Goal: Information Seeking & Learning: Learn about a topic

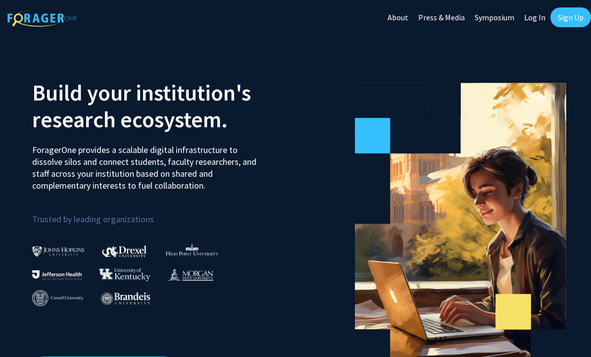
click at [538, 16] on link "Log In" at bounding box center [534, 17] width 31 height 35
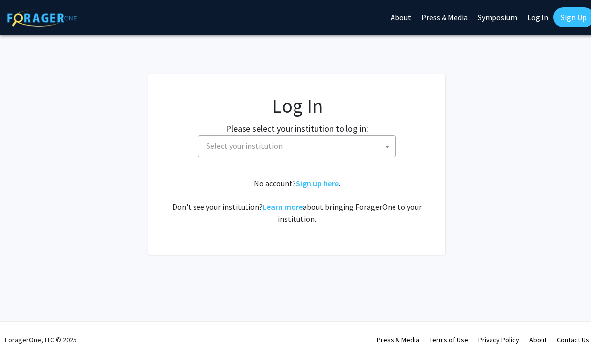
click at [373, 148] on span "Select your institution" at bounding box center [298, 146] width 193 height 20
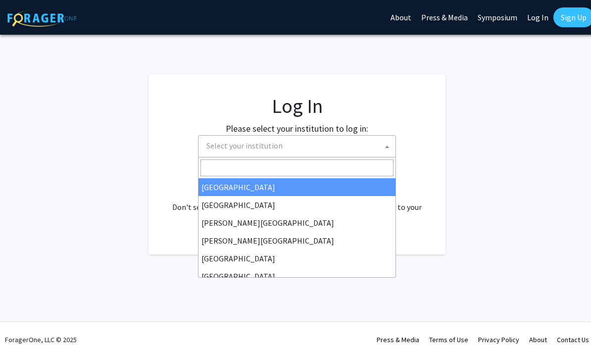
click at [317, 157] on span "Select your institution" at bounding box center [297, 146] width 198 height 22
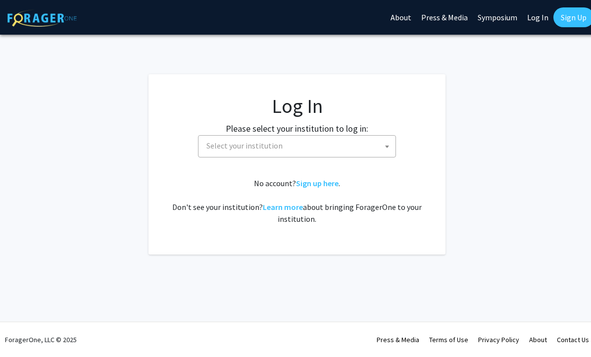
click at [314, 145] on span "Select your institution" at bounding box center [298, 146] width 193 height 20
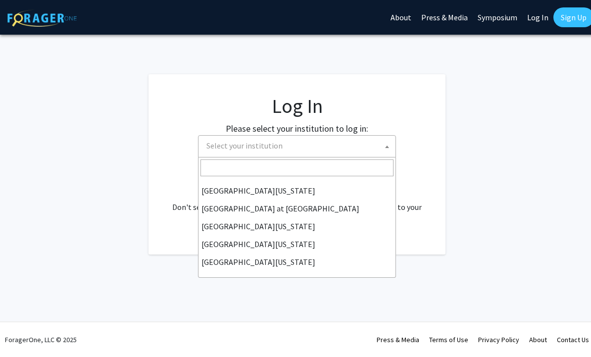
scroll to position [346, 0]
select select "31"
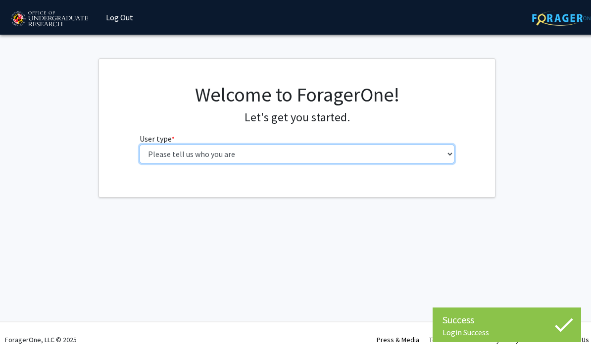
click at [442, 158] on select "Please tell us who you are Undergraduate Student Master's Student Doctoral Cand…" at bounding box center [297, 153] width 315 height 19
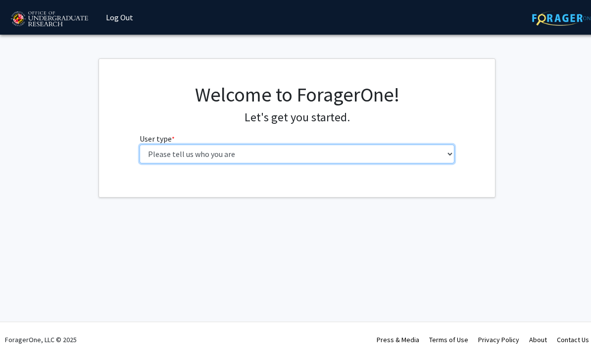
select select "1: undergrad"
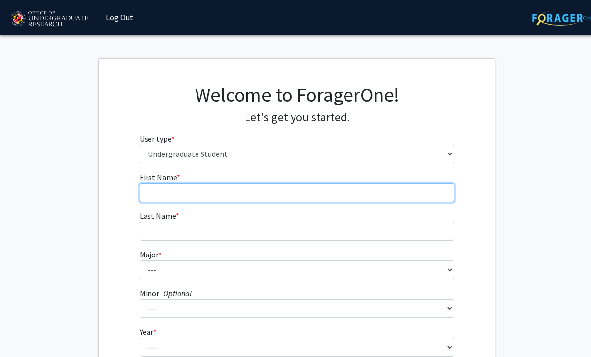
click at [350, 189] on input "First Name * required" at bounding box center [297, 192] width 315 height 19
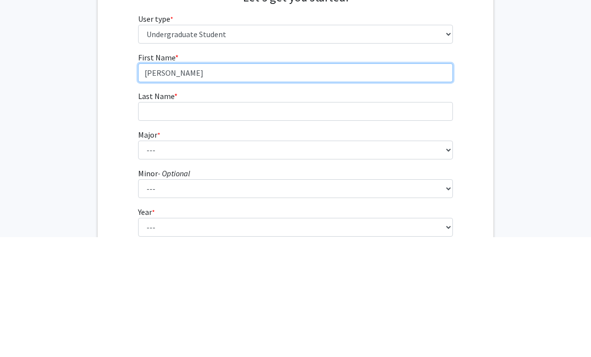
type input "Maurice"
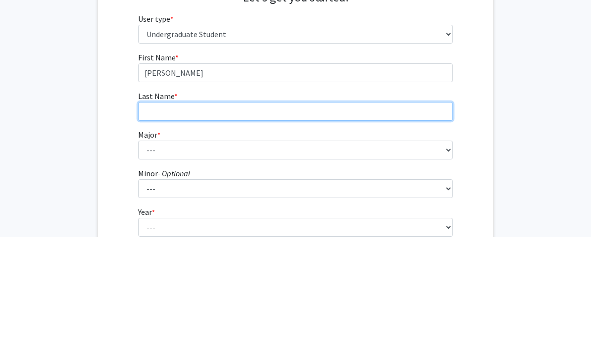
click at [398, 222] on input "Last Name * required" at bounding box center [295, 231] width 315 height 19
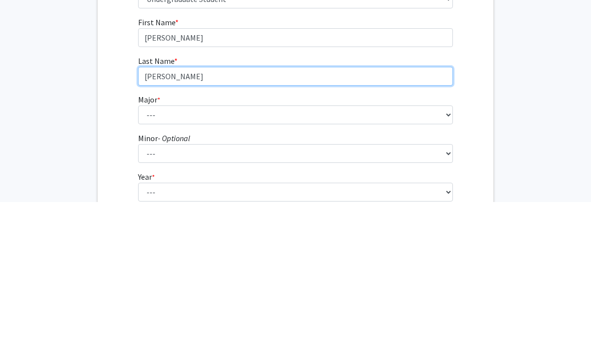
type input "Richardson"
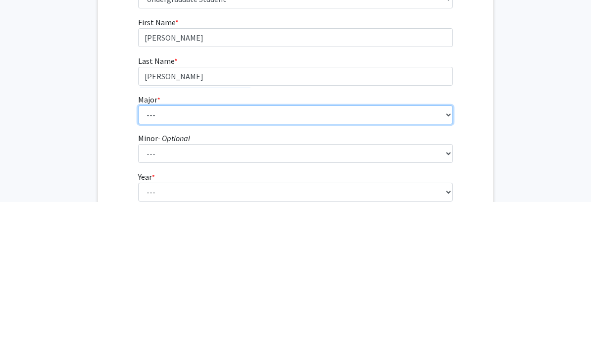
click at [155, 260] on select "--- Accounting Aerospace Engineering African American and Africana Studies Agri…" at bounding box center [295, 269] width 315 height 19
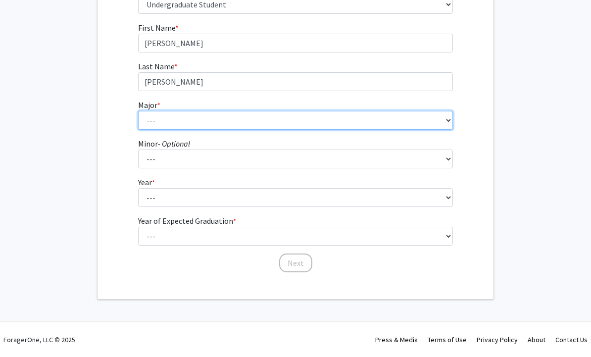
select select "4: 2305"
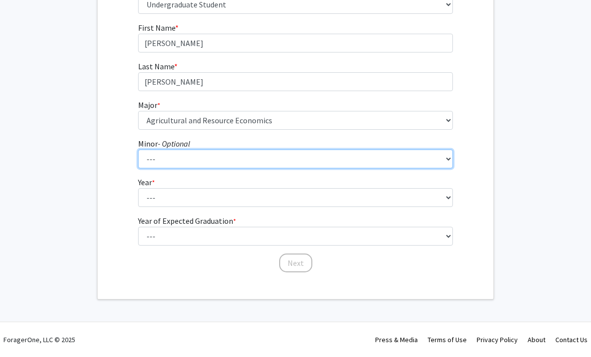
click at [418, 165] on select "--- Actuarial Mathematics Advanced Cybersecurity Experience for Students Africa…" at bounding box center [295, 159] width 315 height 19
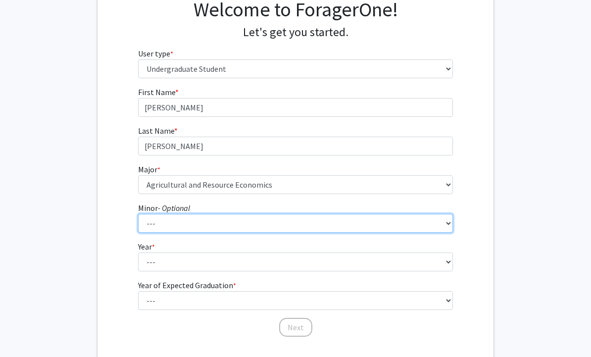
scroll to position [71, 1]
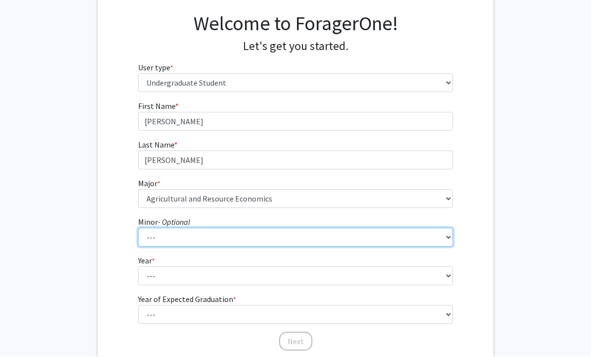
click at [387, 237] on select "--- Actuarial Mathematics Advanced Cybersecurity Experience for Students Africa…" at bounding box center [295, 237] width 315 height 19
select select "106: 1909"
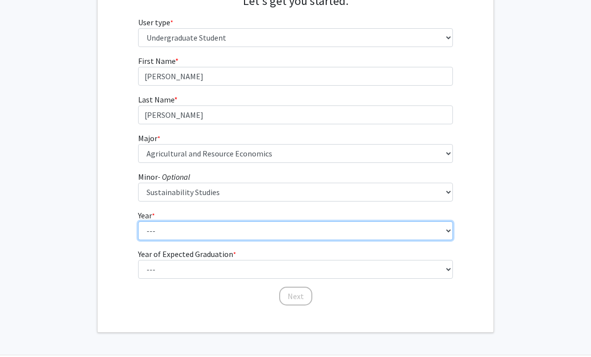
click at [331, 229] on select "--- First-year Sophomore Junior Senior Postbaccalaureate Certificate" at bounding box center [295, 231] width 315 height 19
select select "4: senior"
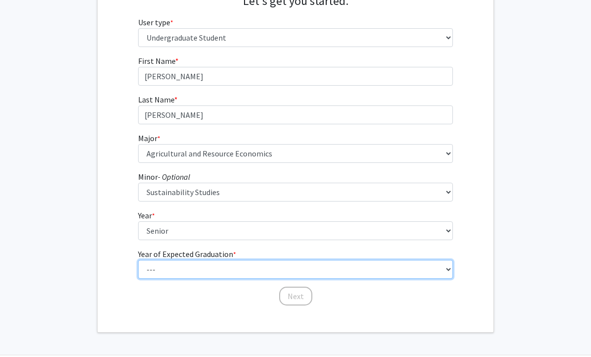
click at [349, 266] on select "--- 2025 2026 2027 2028 2029 2030 2031 2032 2033 2034" at bounding box center [295, 269] width 315 height 19
select select "1: 2025"
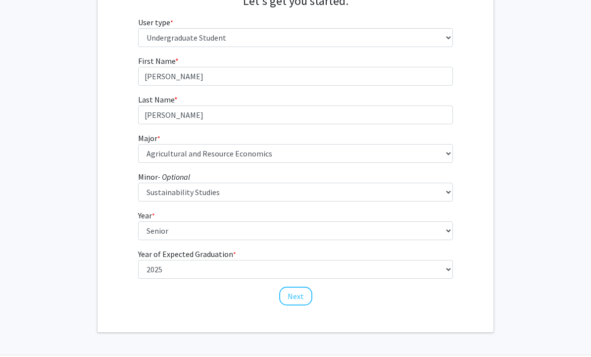
click at [300, 296] on button "Next" at bounding box center [295, 296] width 33 height 19
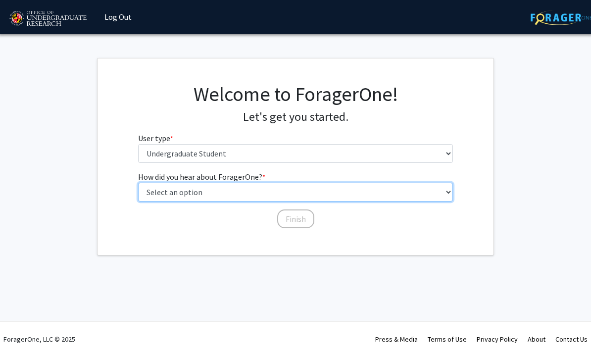
click at [439, 196] on select "Select an option Peer/student recommendation Faculty/staff recommendation Unive…" at bounding box center [295, 192] width 315 height 19
select select "3: university_website"
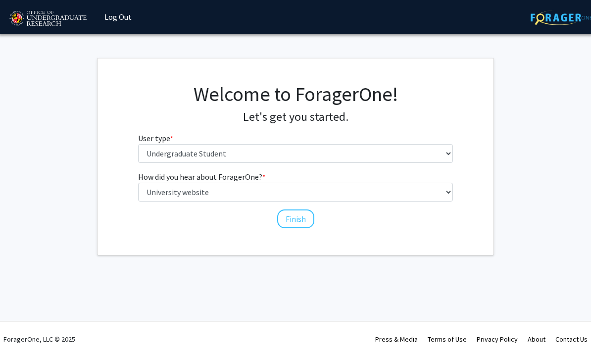
click at [304, 219] on button "Finish" at bounding box center [295, 219] width 37 height 19
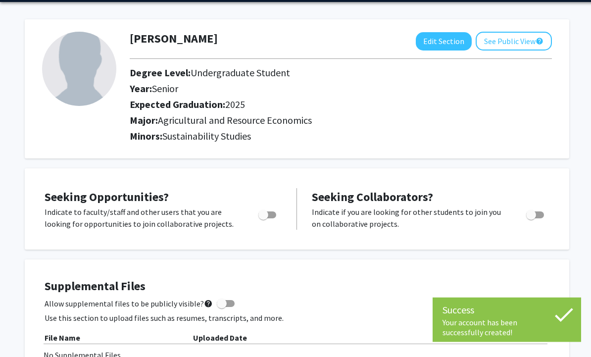
scroll to position [47, 0]
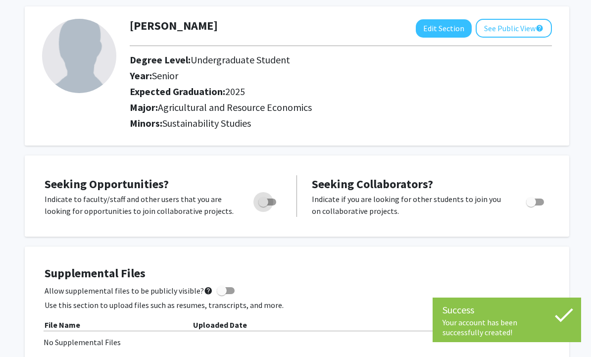
click at [273, 205] on label "Toggle" at bounding box center [265, 202] width 22 height 12
click at [263, 205] on input "Are you actively seeking opportunities?" at bounding box center [263, 205] width 0 height 0
checkbox input "true"
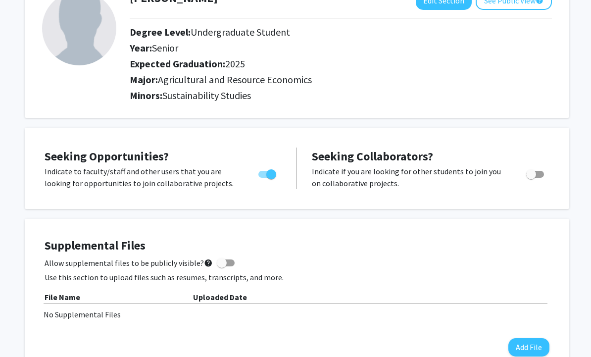
scroll to position [0, 0]
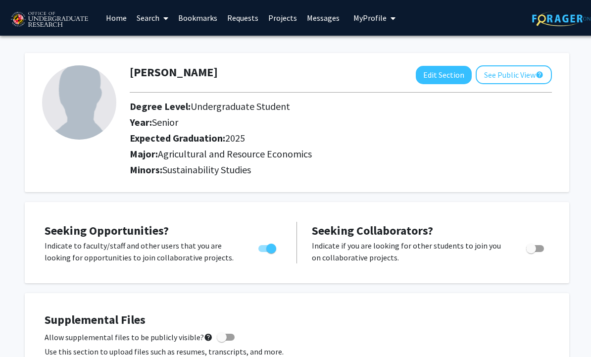
click at [155, 18] on link "Search" at bounding box center [153, 17] width 42 height 35
click at [127, 22] on link "Home" at bounding box center [116, 17] width 31 height 35
click at [119, 18] on link "Home" at bounding box center [116, 17] width 31 height 35
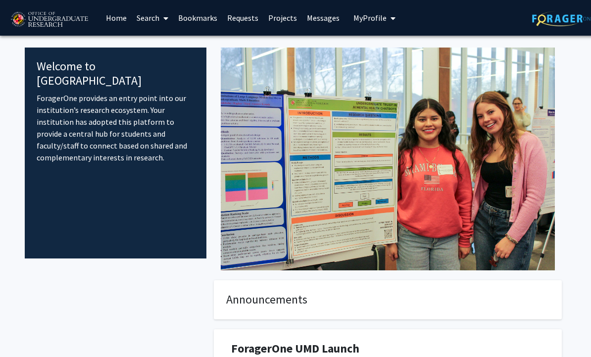
click at [155, 18] on link "Search" at bounding box center [153, 17] width 42 height 35
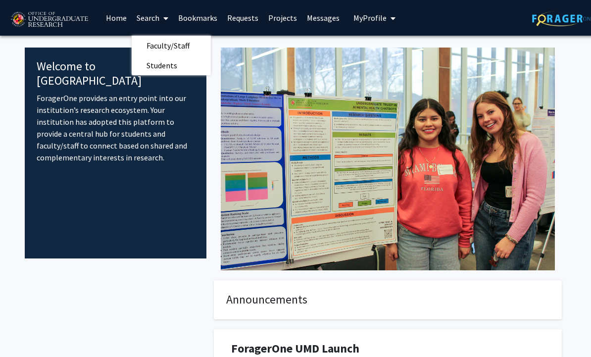
click at [179, 59] on span "Students" at bounding box center [162, 65] width 60 height 20
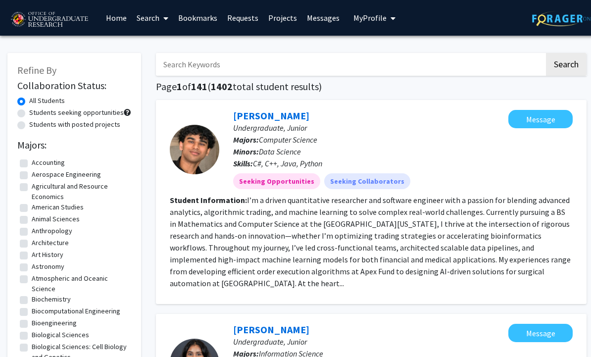
click at [154, 11] on link "Search" at bounding box center [153, 17] width 42 height 35
click at [178, 43] on span "Faculty/Staff" at bounding box center [168, 46] width 73 height 20
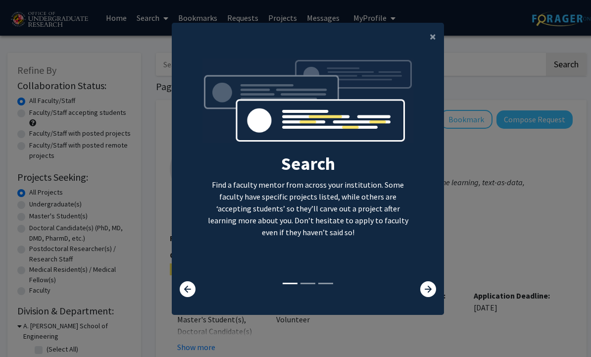
scroll to position [29, 0]
click at [422, 293] on icon at bounding box center [428, 289] width 16 height 16
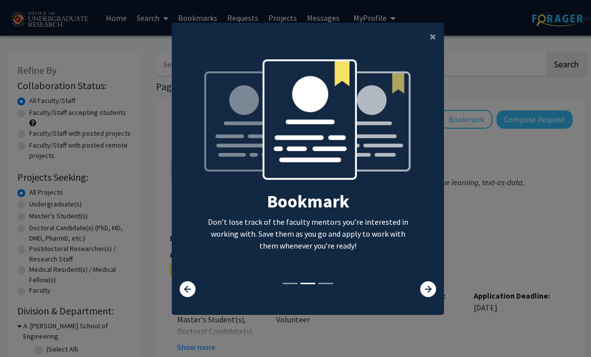
click at [426, 290] on icon at bounding box center [428, 289] width 16 height 16
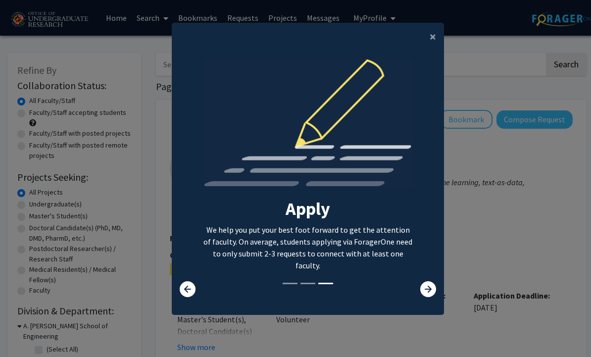
click at [430, 31] on span "×" at bounding box center [432, 36] width 6 height 15
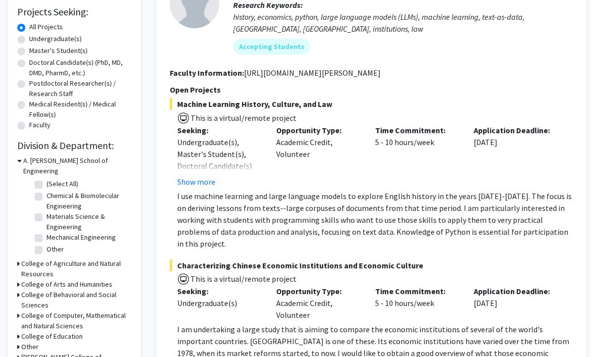
scroll to position [165, 0]
click at [207, 177] on button "Show more" at bounding box center [196, 182] width 38 height 12
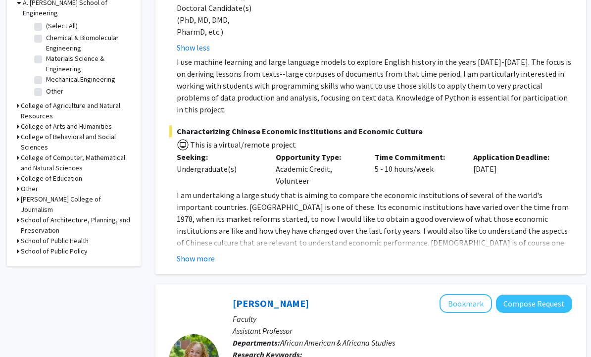
scroll to position [325, 0]
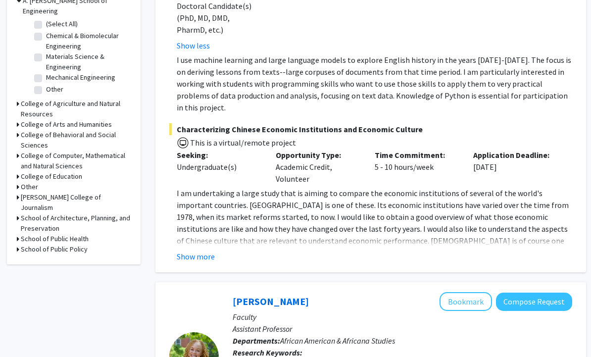
click at [208, 250] on button "Show more" at bounding box center [196, 256] width 38 height 12
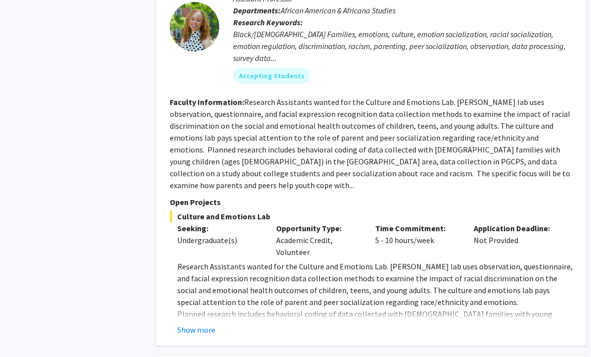
scroll to position [779, 0]
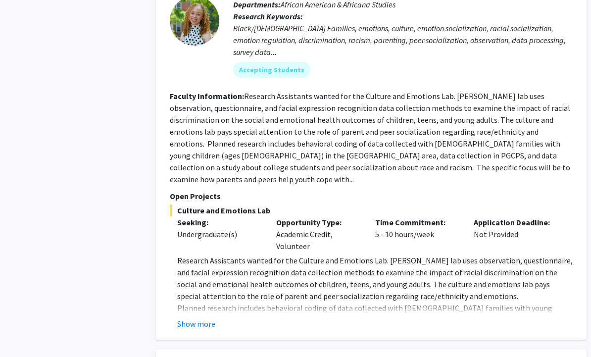
click at [206, 318] on button "Show more" at bounding box center [196, 324] width 38 height 12
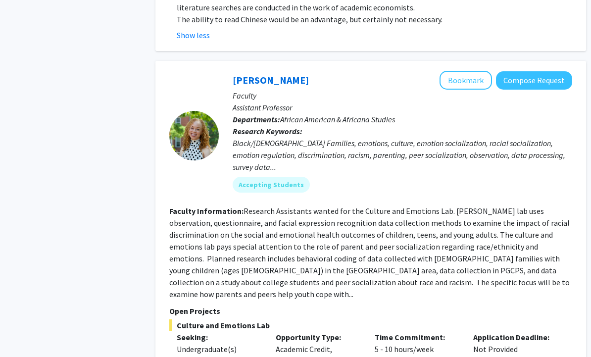
scroll to position [665, 0]
click at [480, 71] on button "Bookmark" at bounding box center [466, 80] width 52 height 19
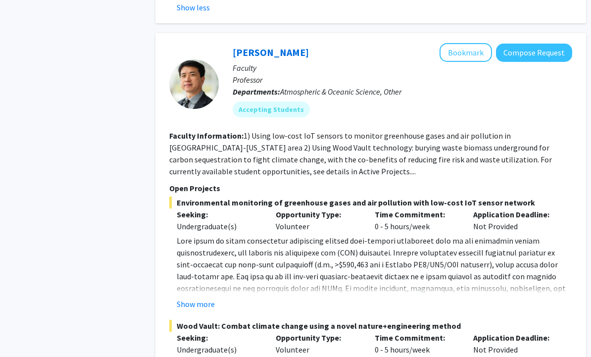
scroll to position [1167, 0]
click at [211, 246] on fg-read-more "Show more" at bounding box center [370, 272] width 403 height 75
click at [210, 298] on button "Show more" at bounding box center [196, 304] width 38 height 12
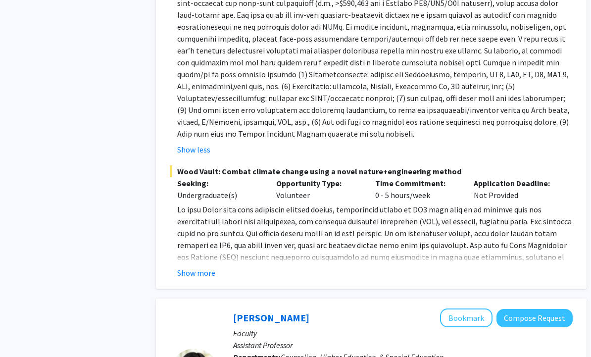
scroll to position [1430, 0]
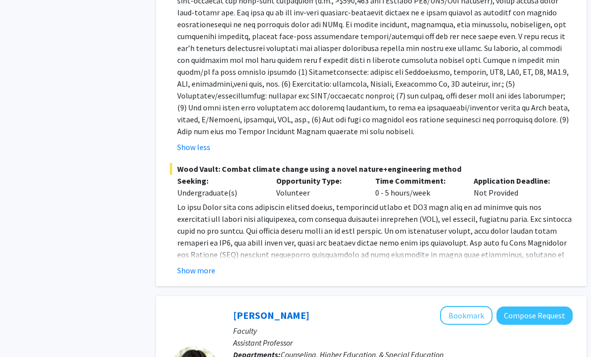
click at [208, 233] on div "Ning Zeng Bookmark Compose Request Faculty Professor Departments: Atmospheric &…" at bounding box center [371, 28] width 430 height 517
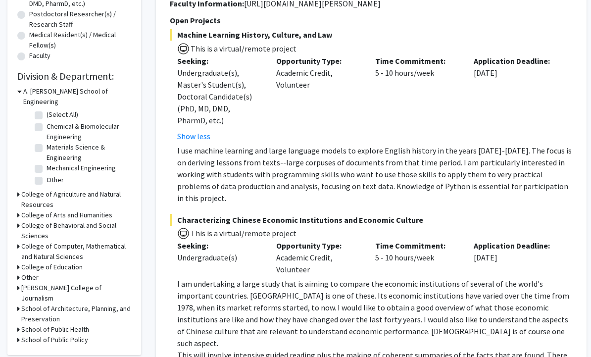
scroll to position [236, 0]
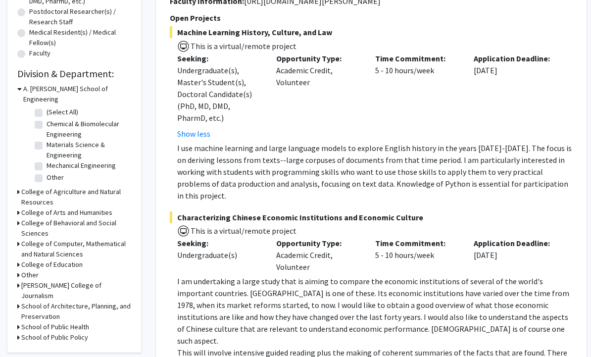
click at [106, 187] on h3 "College of Agriculture and Natural Resources" at bounding box center [76, 197] width 110 height 21
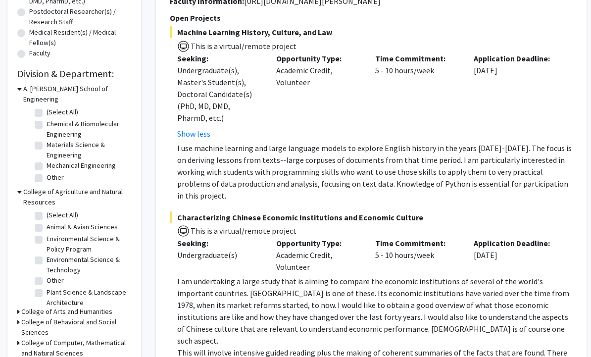
click at [24, 93] on h3 "A. James Clark School of Engineering" at bounding box center [77, 94] width 108 height 21
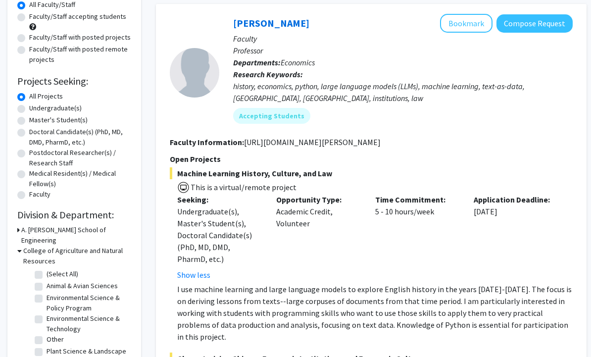
scroll to position [92, 0]
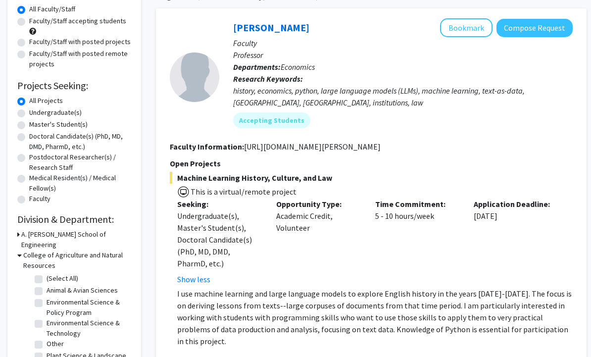
click at [78, 111] on label "Undergraduate(s)" at bounding box center [55, 112] width 52 height 10
click at [36, 111] on input "Undergraduate(s)" at bounding box center [32, 110] width 6 height 6
radio input "true"
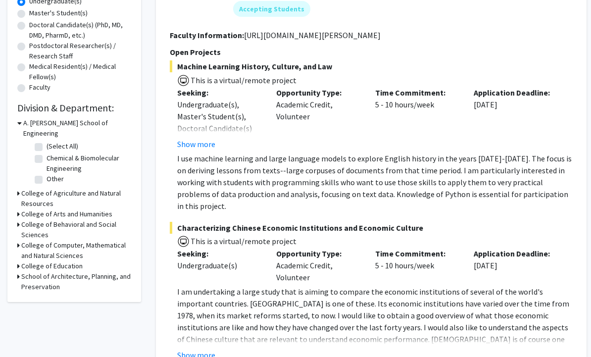
scroll to position [202, 0]
click at [28, 189] on h3 "College of Agriculture and Natural Resources" at bounding box center [76, 199] width 110 height 21
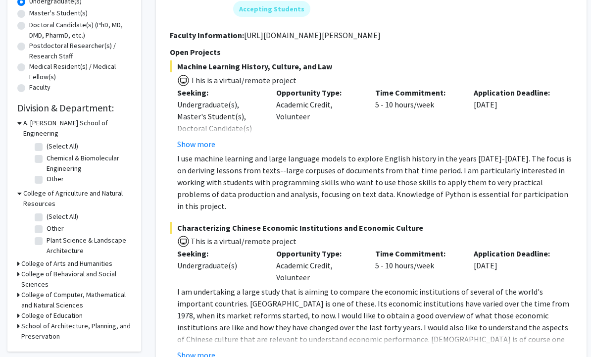
scroll to position [203, 0]
click at [48, 211] on label "(Select All)" at bounding box center [63, 216] width 32 height 10
click at [48, 211] on input "(Select All)" at bounding box center [50, 214] width 6 height 6
checkbox input "true"
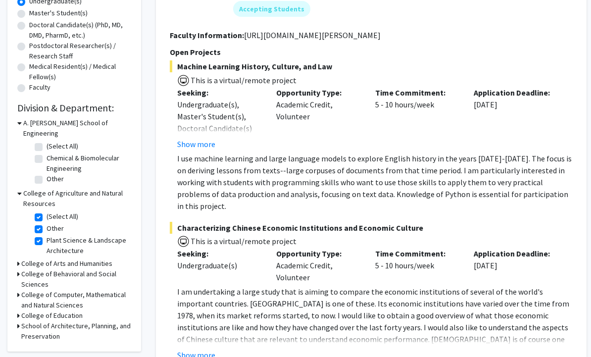
checkbox input "true"
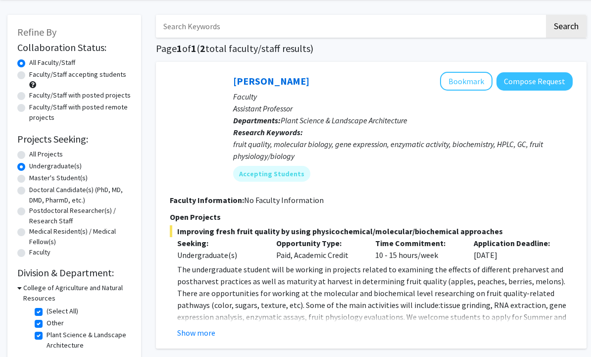
scroll to position [41, 0]
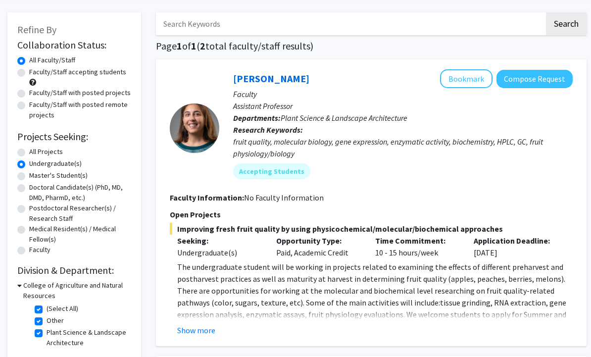
click at [211, 330] on button "Show more" at bounding box center [196, 330] width 38 height 12
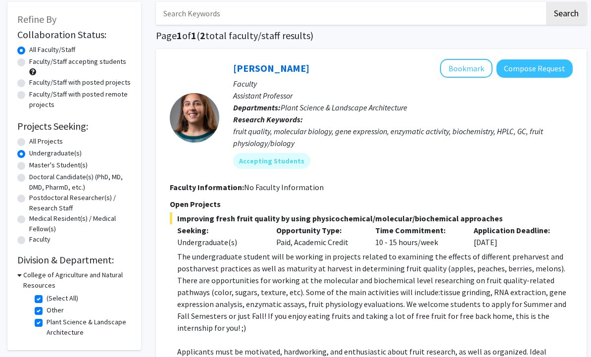
scroll to position [54, 0]
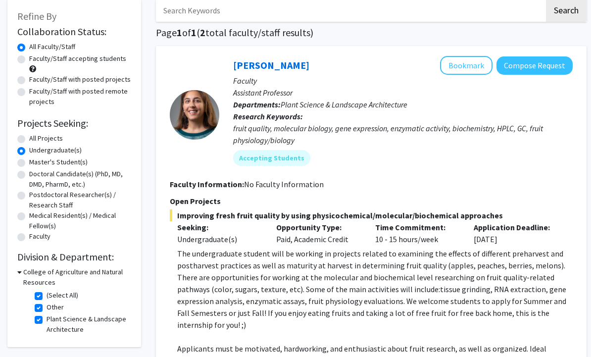
click at [47, 291] on label "(Select All)" at bounding box center [63, 295] width 32 height 10
click at [47, 291] on input "(Select All)" at bounding box center [50, 293] width 6 height 6
checkbox input "false"
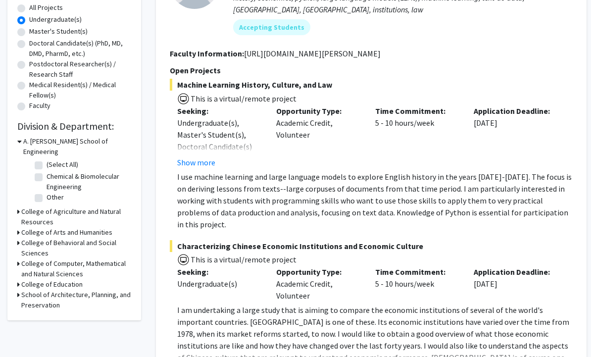
scroll to position [185, 0]
click at [26, 258] on h3 "College of Computer, Mathematical and Natural Sciences" at bounding box center [76, 268] width 110 height 21
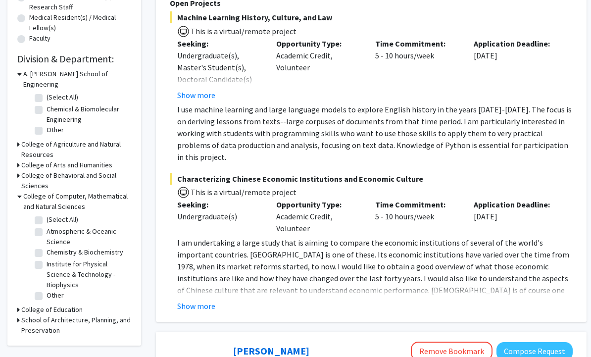
scroll to position [253, 0]
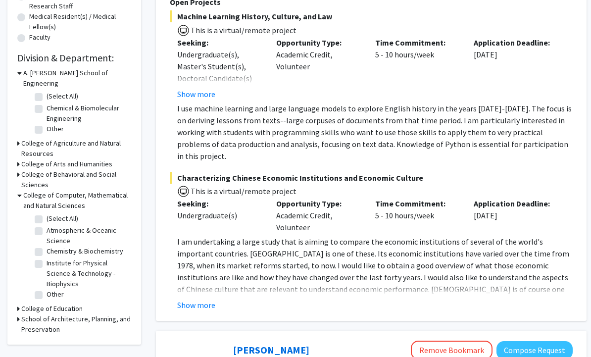
click at [47, 213] on label "(Select All)" at bounding box center [63, 218] width 32 height 10
click at [47, 213] on input "(Select All)" at bounding box center [50, 216] width 6 height 6
checkbox input "true"
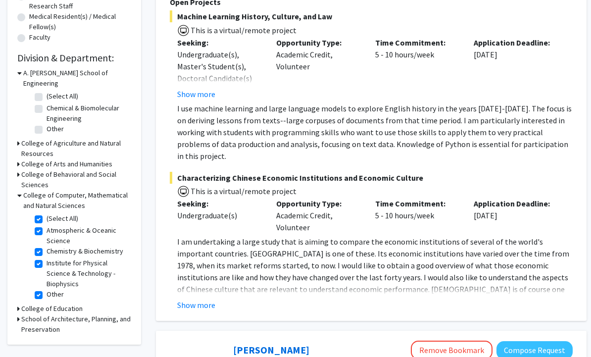
checkbox input "true"
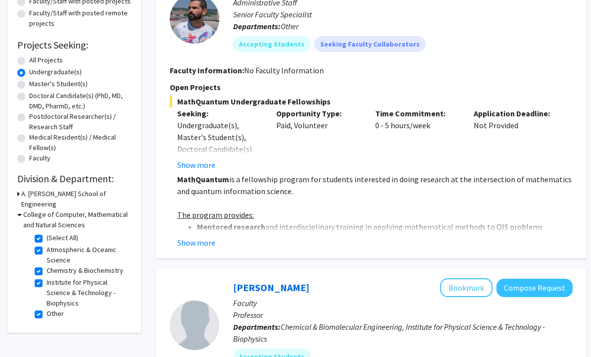
scroll to position [131, 0]
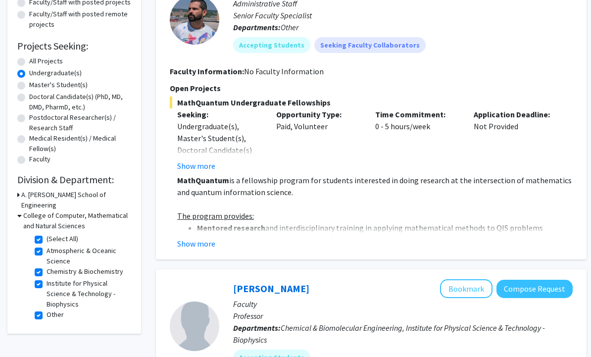
click at [47, 234] on label "(Select All)" at bounding box center [63, 239] width 32 height 10
click at [47, 234] on input "(Select All)" at bounding box center [50, 237] width 6 height 6
checkbox input "false"
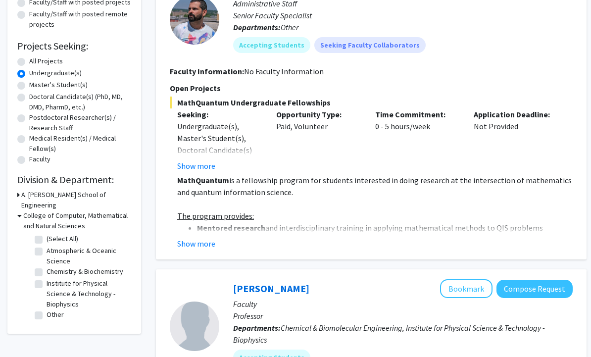
checkbox input "false"
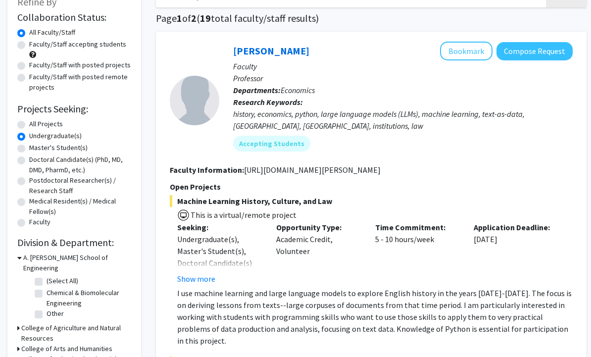
scroll to position [67, 0]
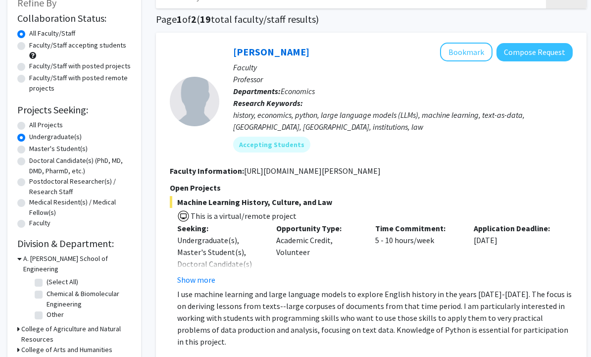
click at [63, 123] on label "All Projects" at bounding box center [46, 125] width 34 height 10
click at [36, 123] on input "All Projects" at bounding box center [32, 123] width 6 height 6
radio input "true"
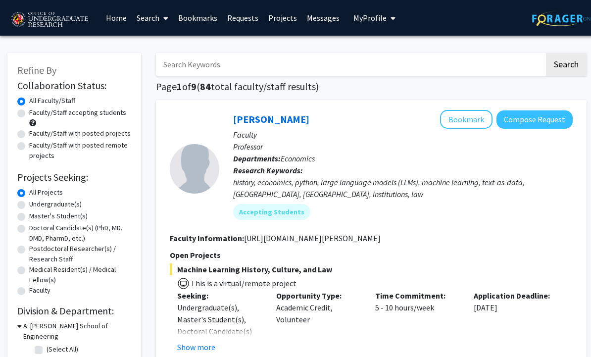
click at [311, 71] on input "Search Keywords" at bounding box center [350, 64] width 388 height 23
type input "Entomology"
click at [566, 63] on button "Search" at bounding box center [566, 64] width 41 height 23
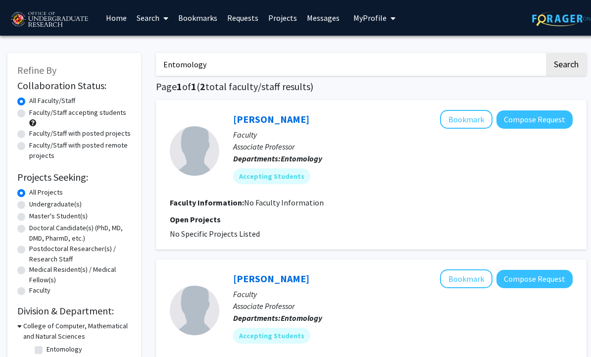
click at [289, 13] on link "Projects" at bounding box center [282, 17] width 39 height 35
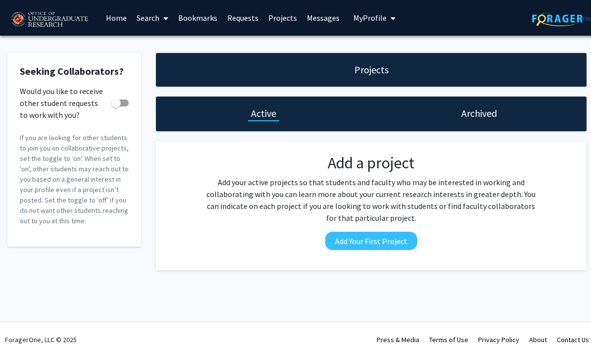
click at [209, 21] on link "Bookmarks" at bounding box center [197, 17] width 49 height 35
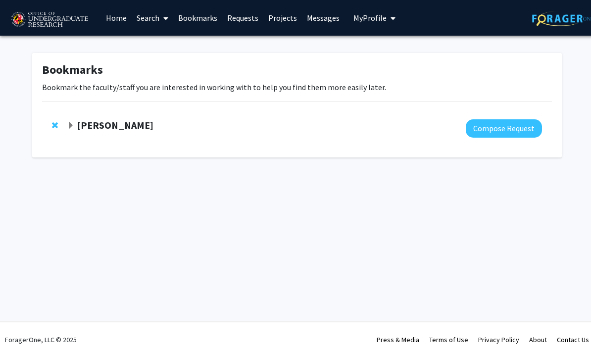
click at [134, 115] on div "Angel Dunbar Compose Request" at bounding box center [297, 128] width 510 height 38
click at [120, 129] on strong "Angel Dunbar" at bounding box center [115, 125] width 76 height 12
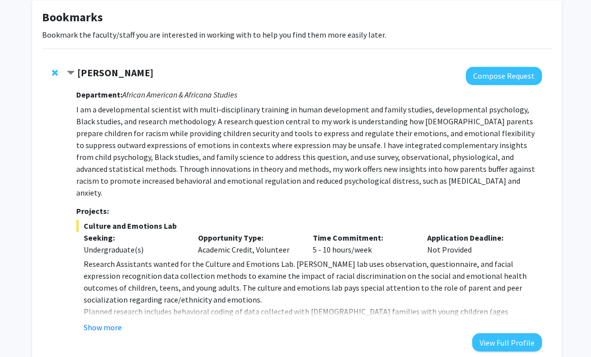
scroll to position [53, 0]
click at [116, 321] on button "Show more" at bounding box center [103, 327] width 38 height 12
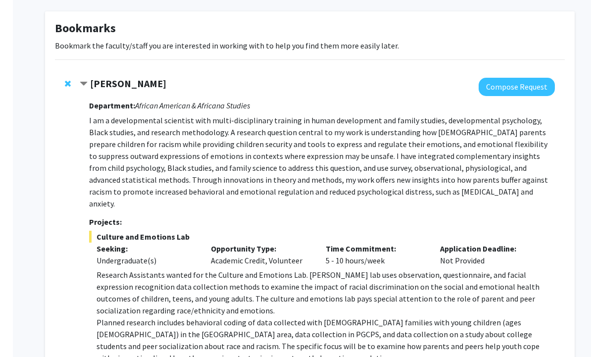
scroll to position [0, 0]
